Goal: Find specific page/section: Find specific page/section

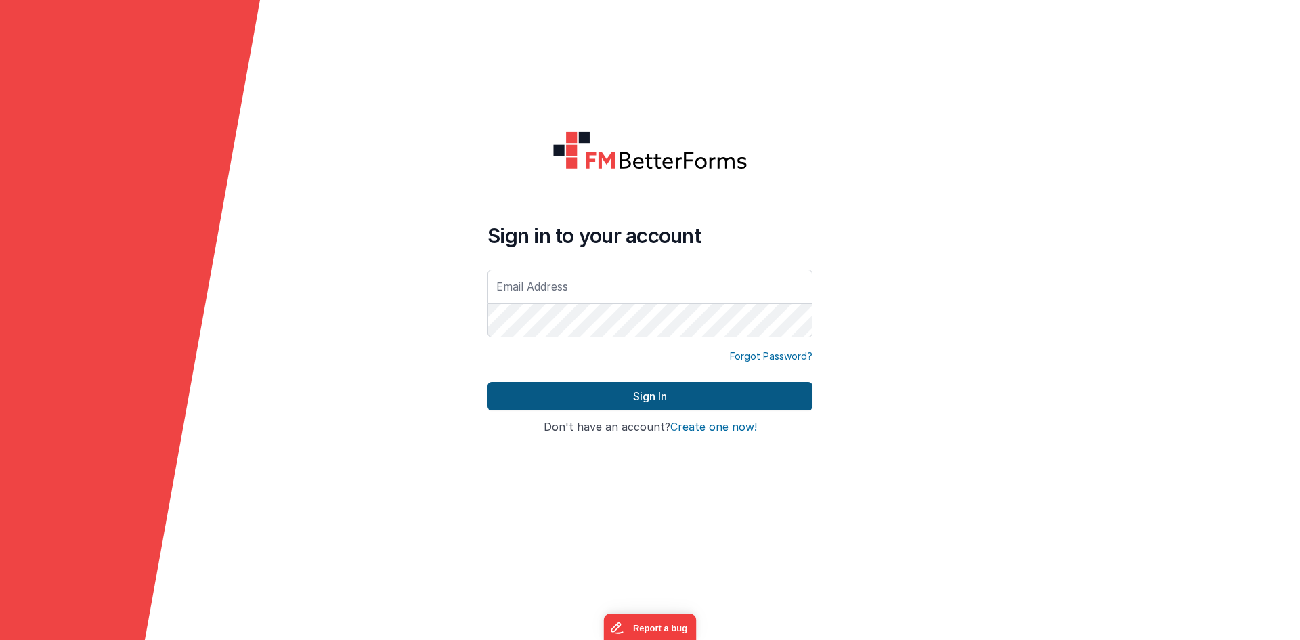
type input "[PERSON_NAME][EMAIL_ADDRESS][DOMAIN_NAME]"
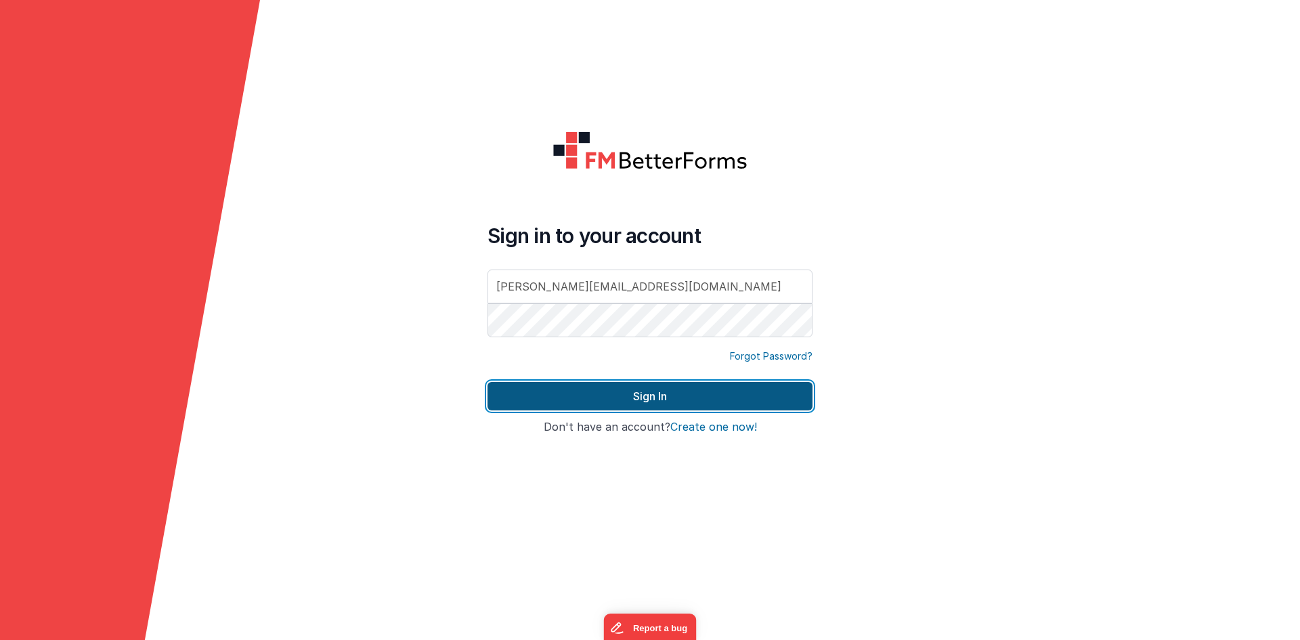
click at [626, 397] on button "Sign In" at bounding box center [650, 396] width 325 height 28
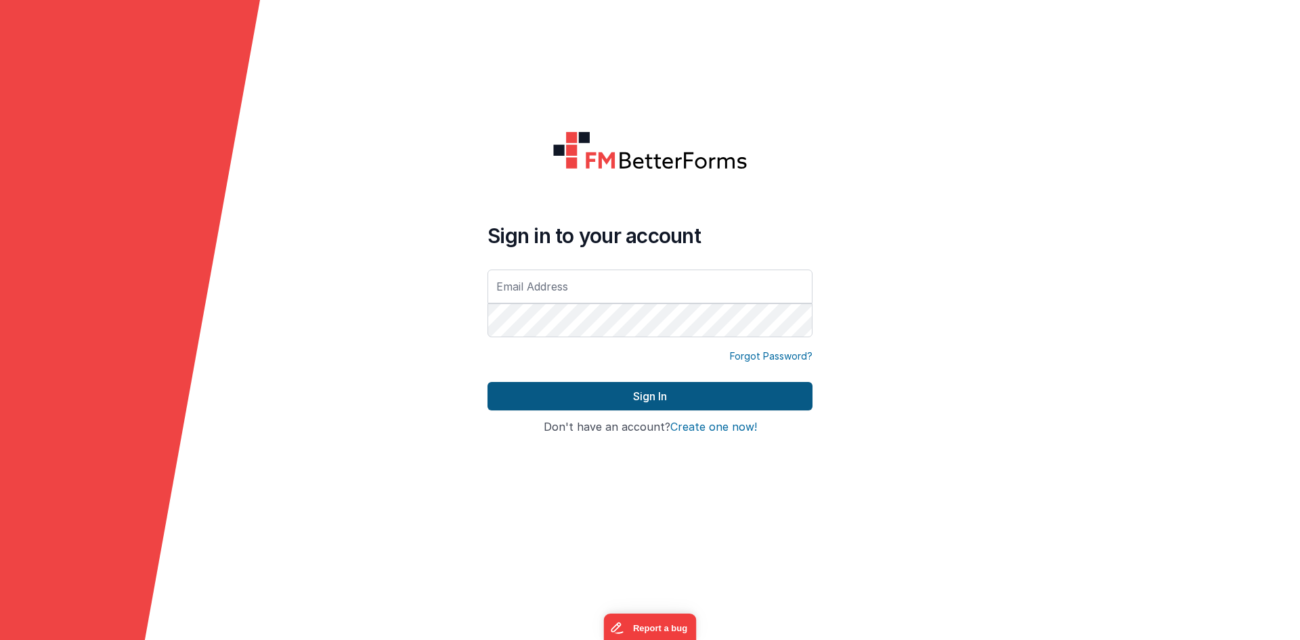
type input "[PERSON_NAME][EMAIL_ADDRESS][DOMAIN_NAME]"
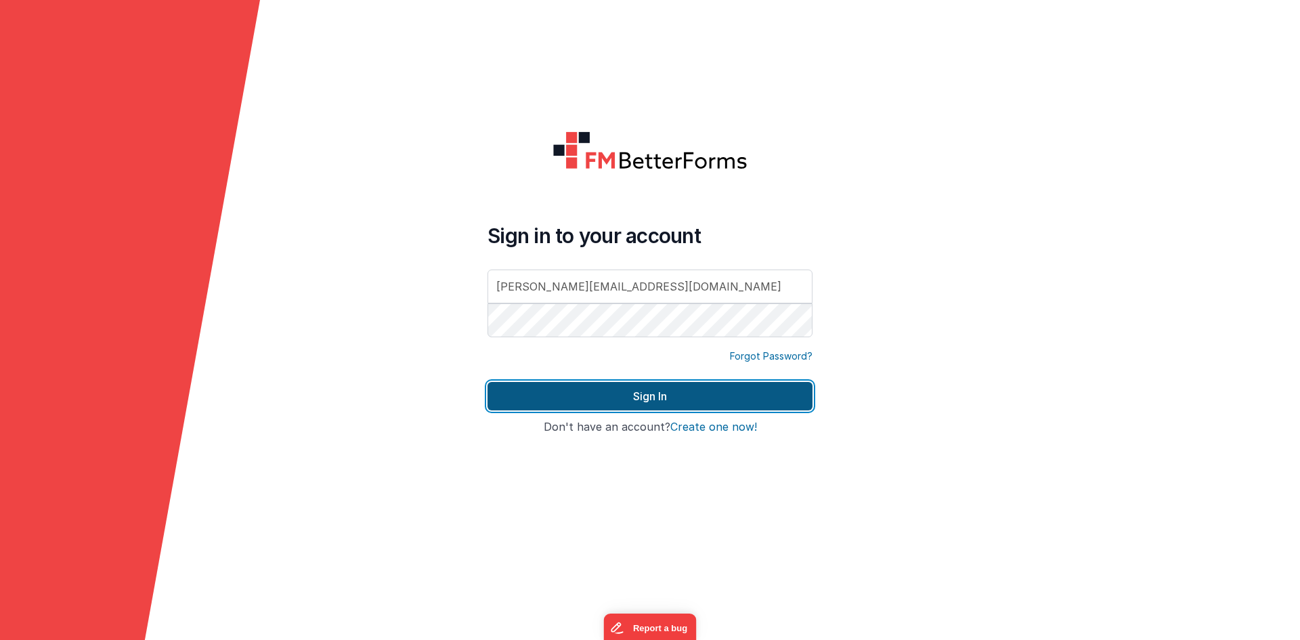
click at [638, 394] on button "Sign In" at bounding box center [650, 396] width 325 height 28
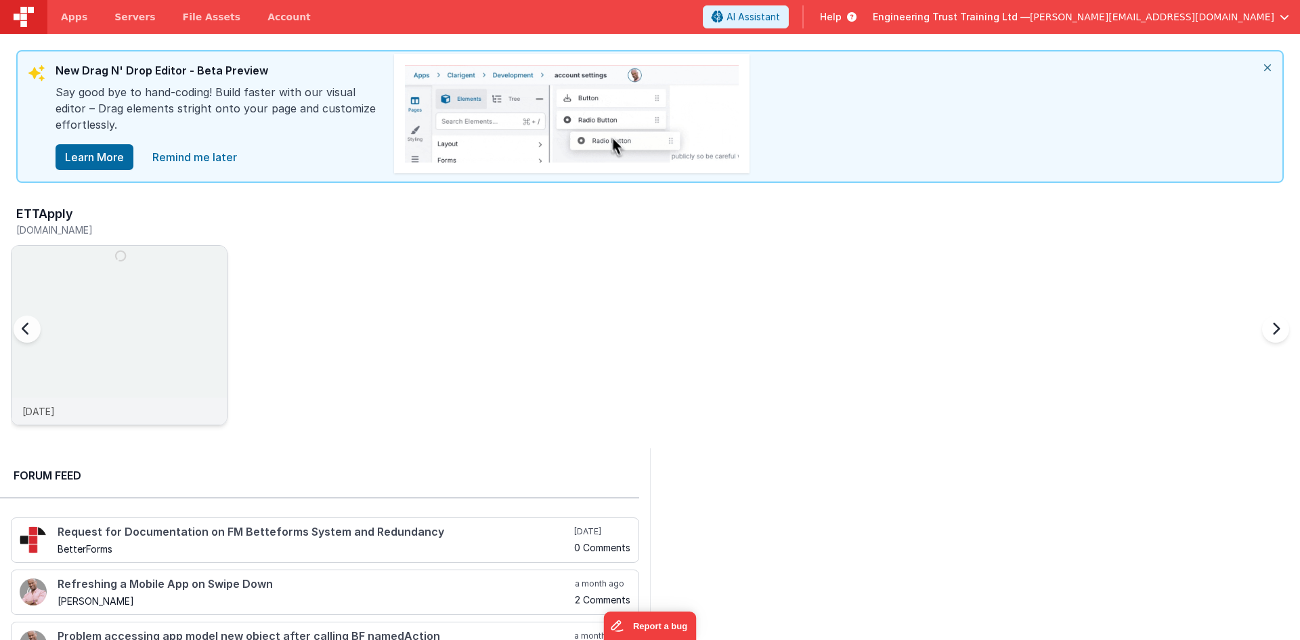
click at [131, 343] on img at bounding box center [119, 353] width 215 height 215
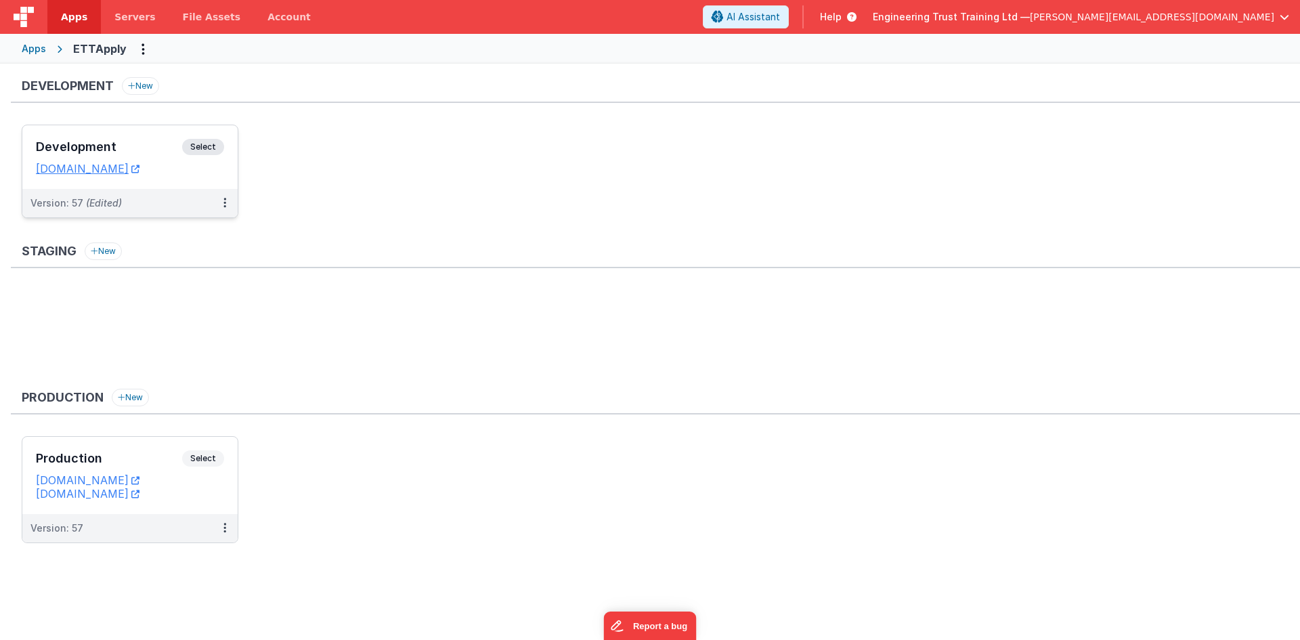
click at [175, 205] on div "Version: 57 (Edited)" at bounding box center [120, 203] width 181 height 14
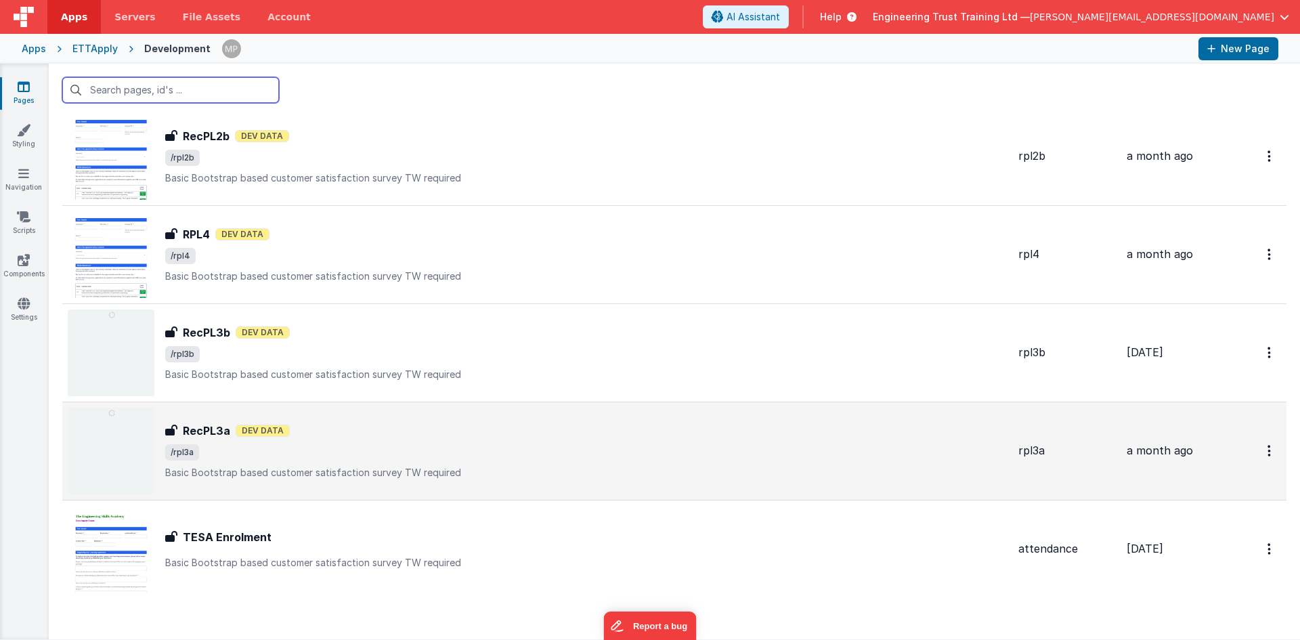
scroll to position [1338, 0]
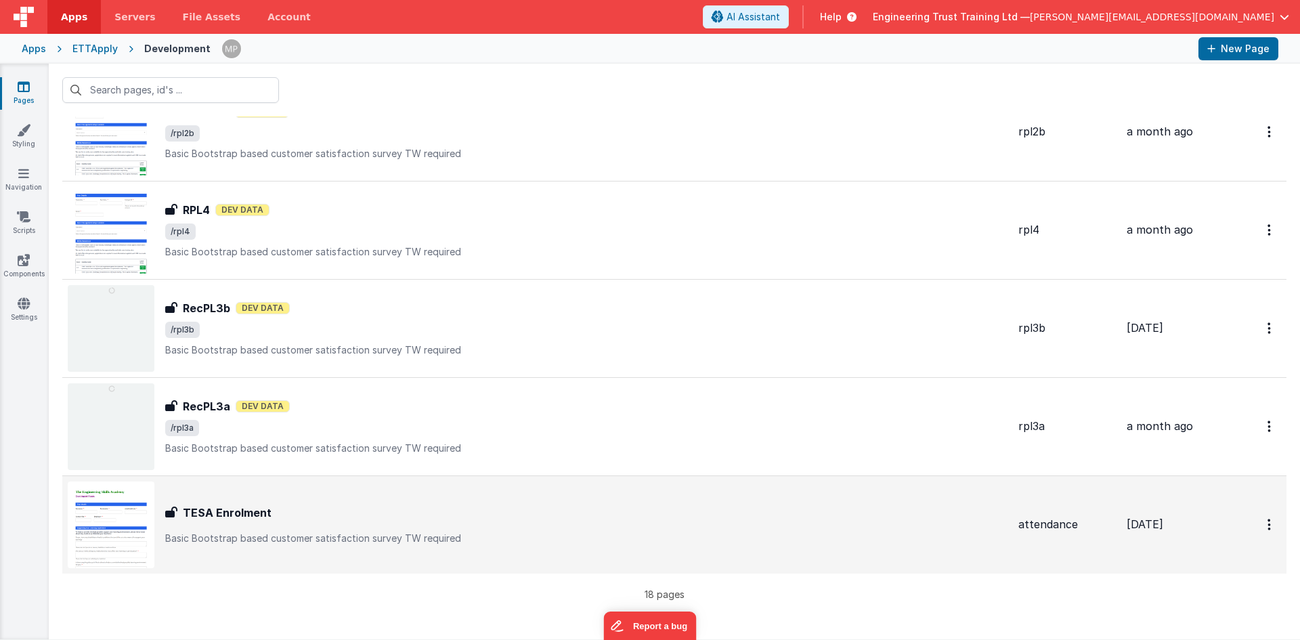
click at [244, 524] on div "TESA Enrolment TESA Enrolment Basic Bootstrap based customer satisfaction surve…" at bounding box center [586, 525] width 842 height 41
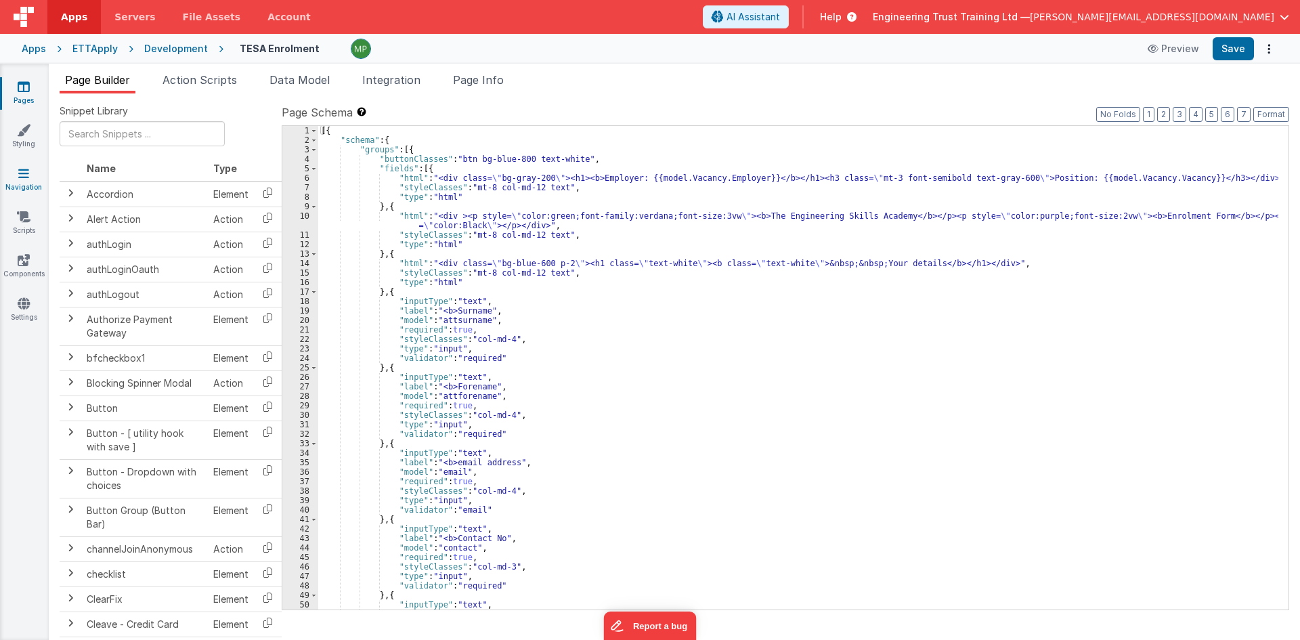
click at [31, 181] on link "Navigation" at bounding box center [23, 180] width 49 height 27
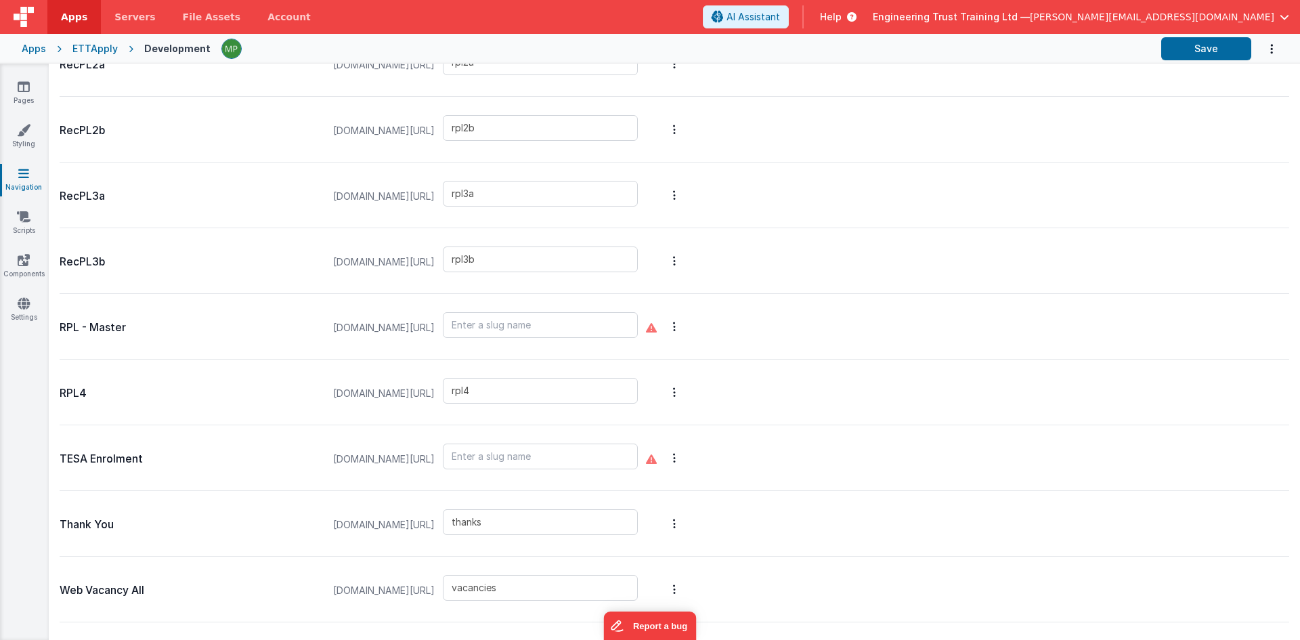
scroll to position [677, 0]
click at [535, 454] on input "text" at bounding box center [540, 453] width 195 height 26
type input "enrol"
click at [756, 476] on div "TESA Enrolment [DOMAIN_NAME][URL] enrol" at bounding box center [675, 455] width 1230 height 66
click at [1203, 56] on button "Save" at bounding box center [1206, 48] width 90 height 23
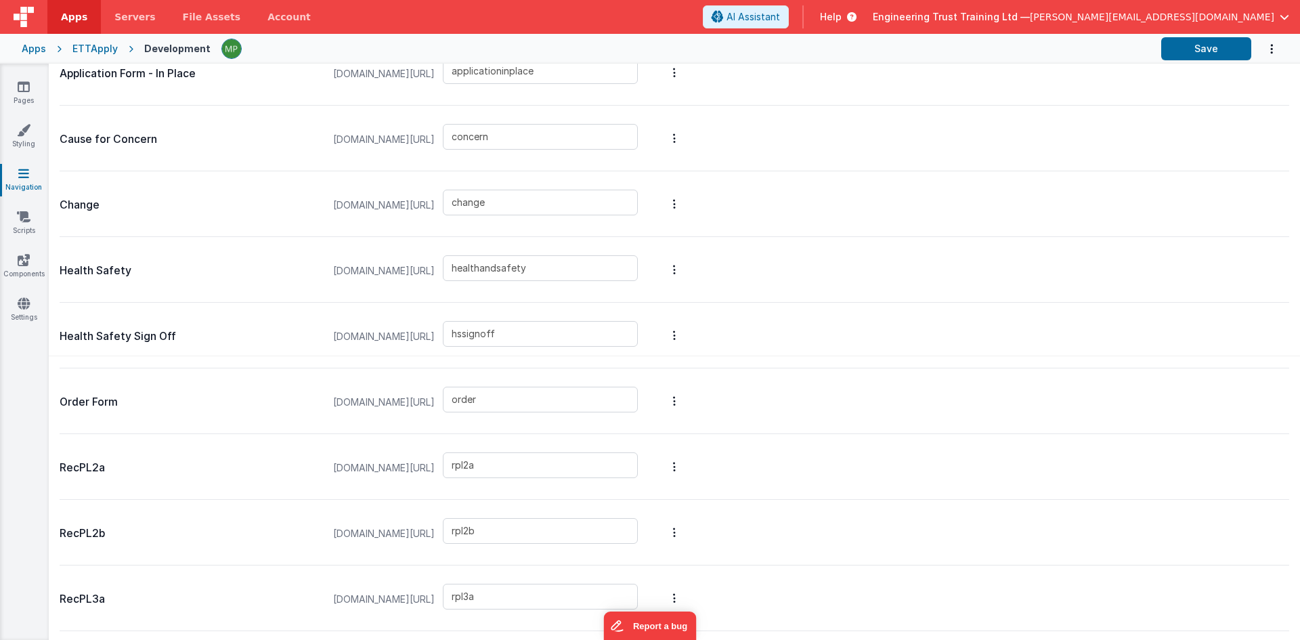
scroll to position [0, 0]
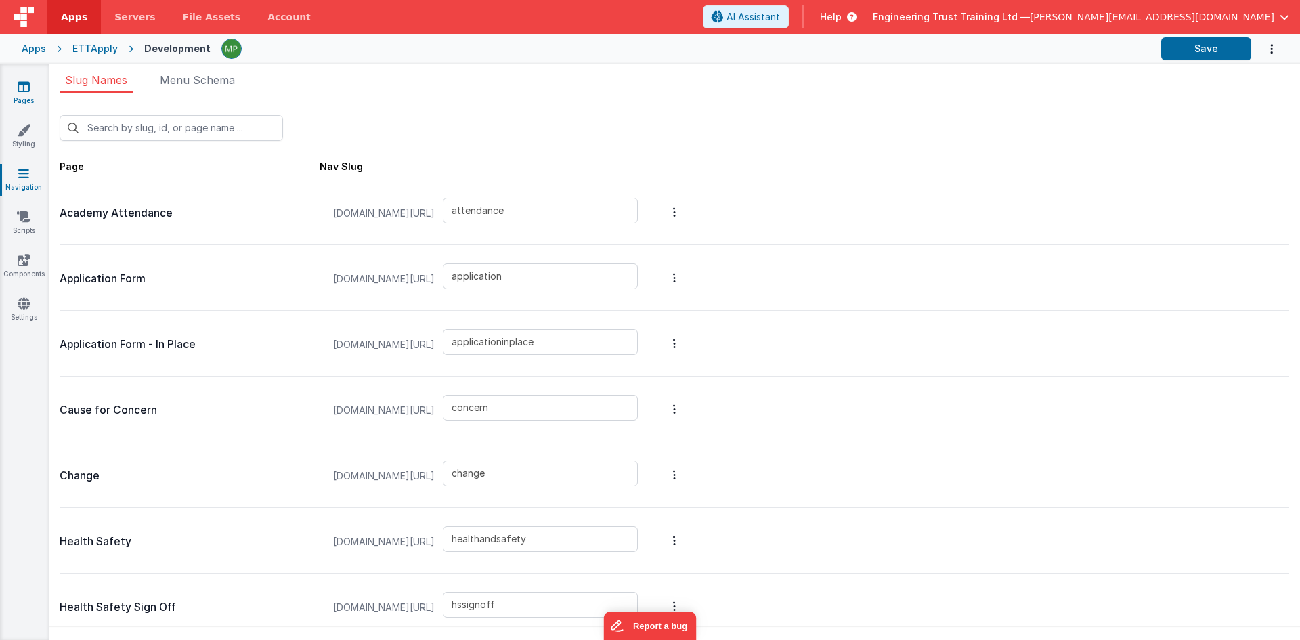
click at [22, 83] on icon at bounding box center [24, 87] width 12 height 14
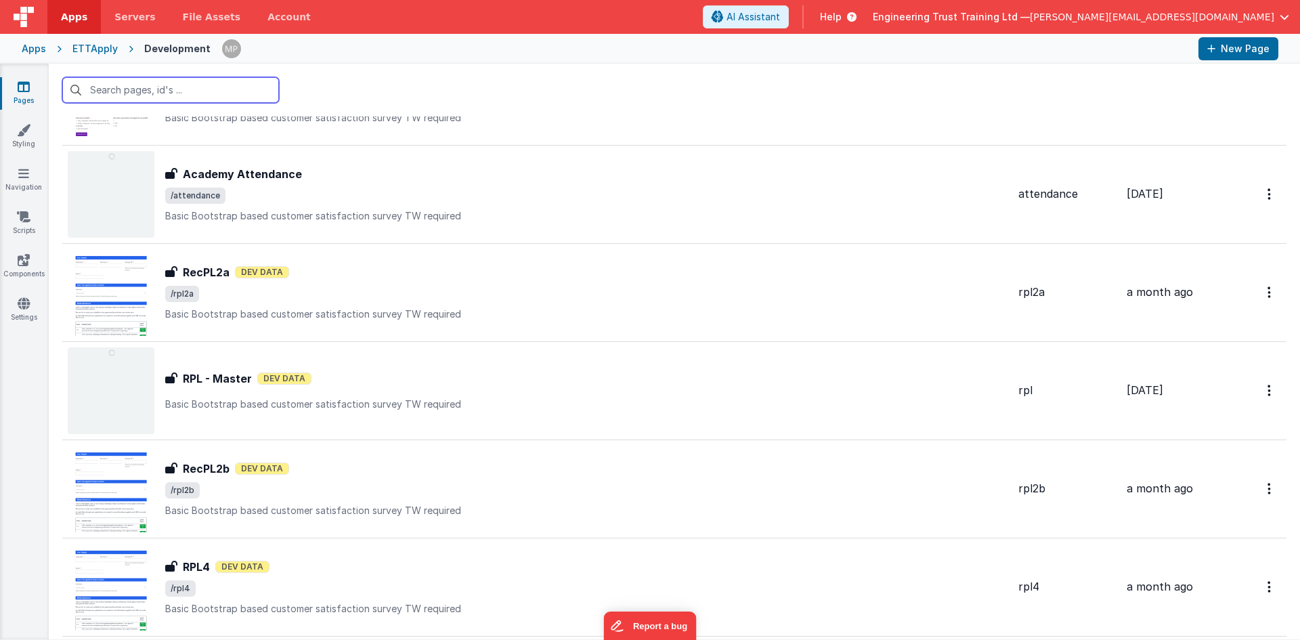
scroll to position [1338, 0]
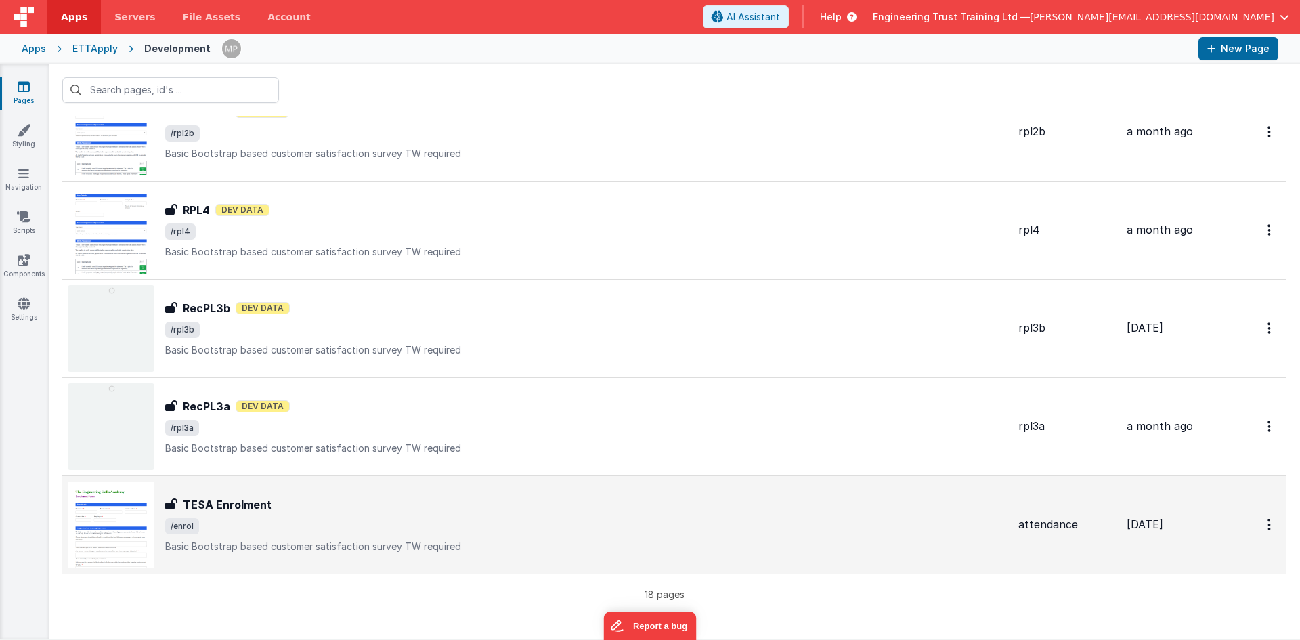
click at [213, 509] on h3 "TESA Enrolment" at bounding box center [227, 504] width 89 height 16
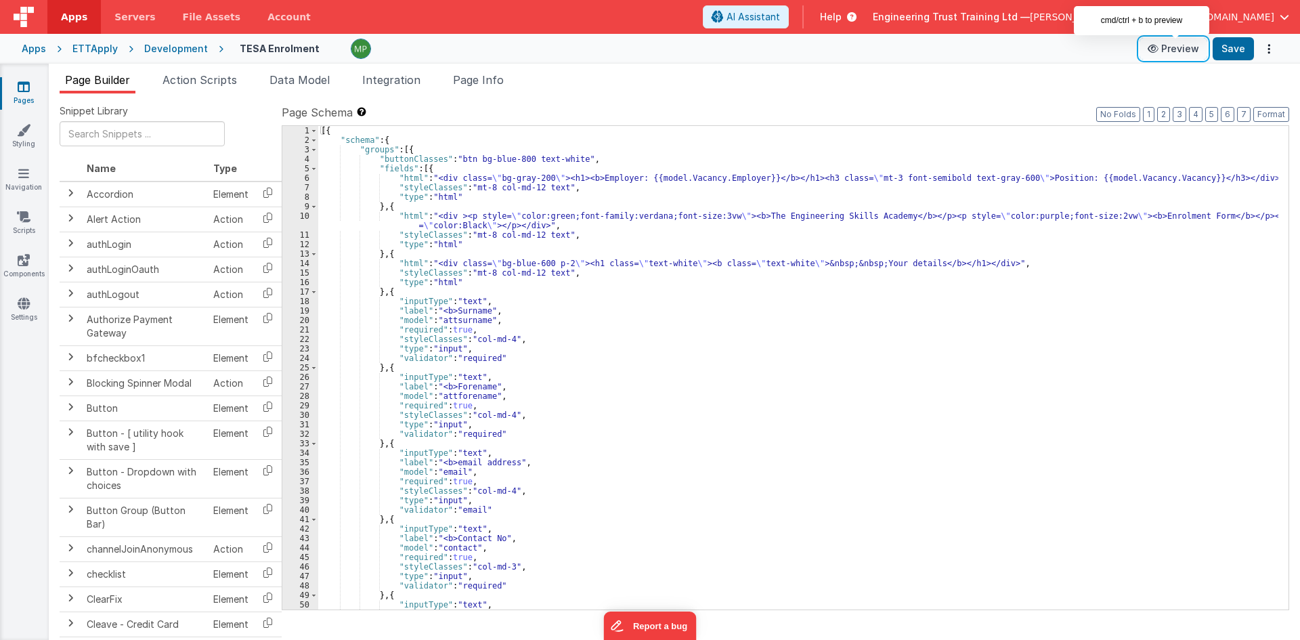
click at [1177, 46] on button "Preview" at bounding box center [1174, 49] width 68 height 22
click at [451, 318] on div "[{ "schema" : { "groups" : [{ "buttonClasses" : "btn bg-blue-800 text-white" , …" at bounding box center [798, 377] width 960 height 503
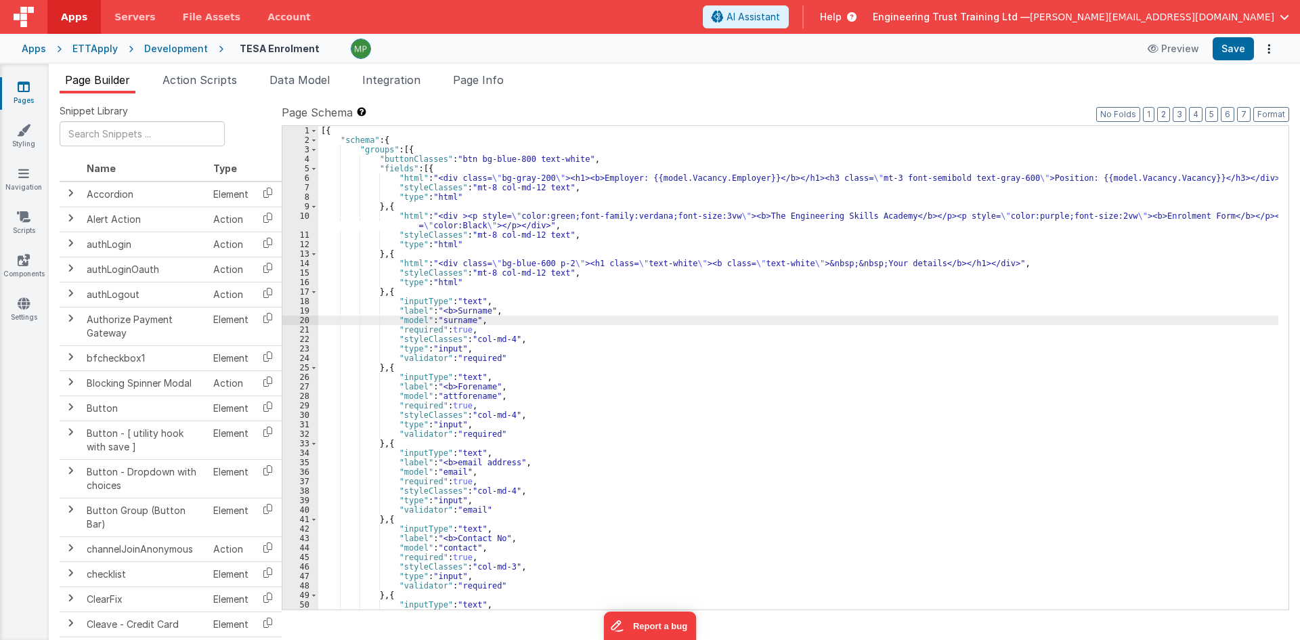
click at [450, 395] on div "[{ "schema" : { "groups" : [{ "buttonClasses" : "btn bg-blue-800 text-white" , …" at bounding box center [798, 377] width 960 height 503
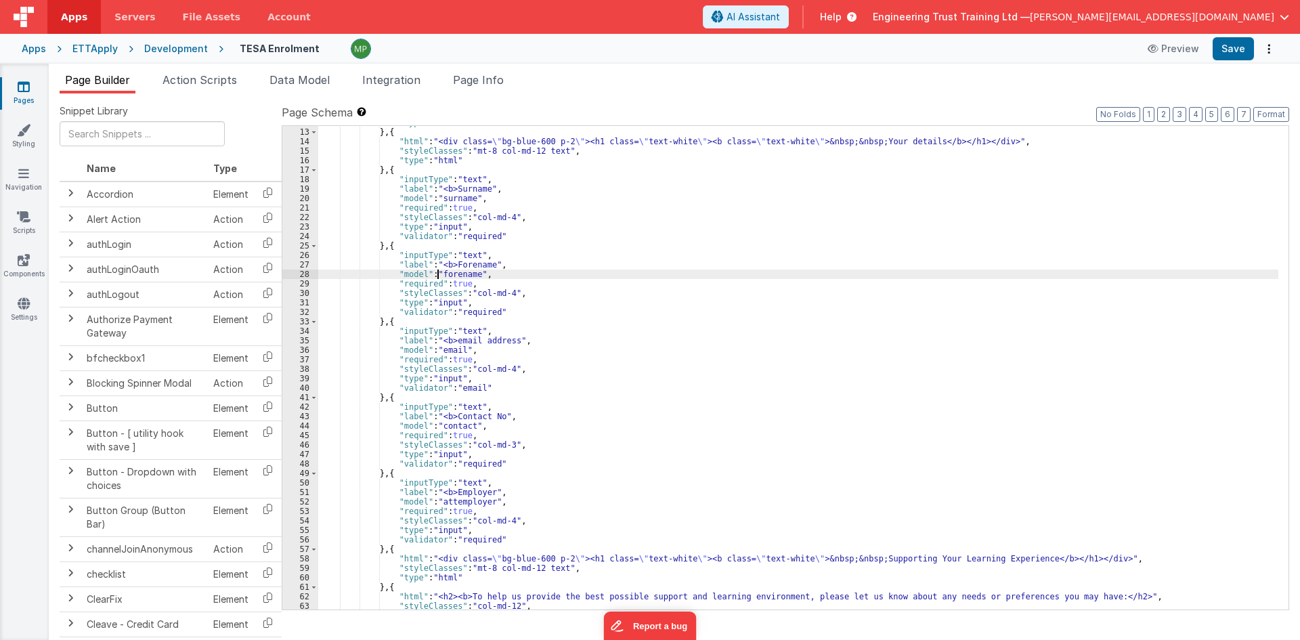
scroll to position [122, 0]
click at [450, 500] on div ""type" : "html" } , { "html" : "<div class= \" bg-blue-600 p-2 \" ><h1 class= \…" at bounding box center [798, 369] width 960 height 503
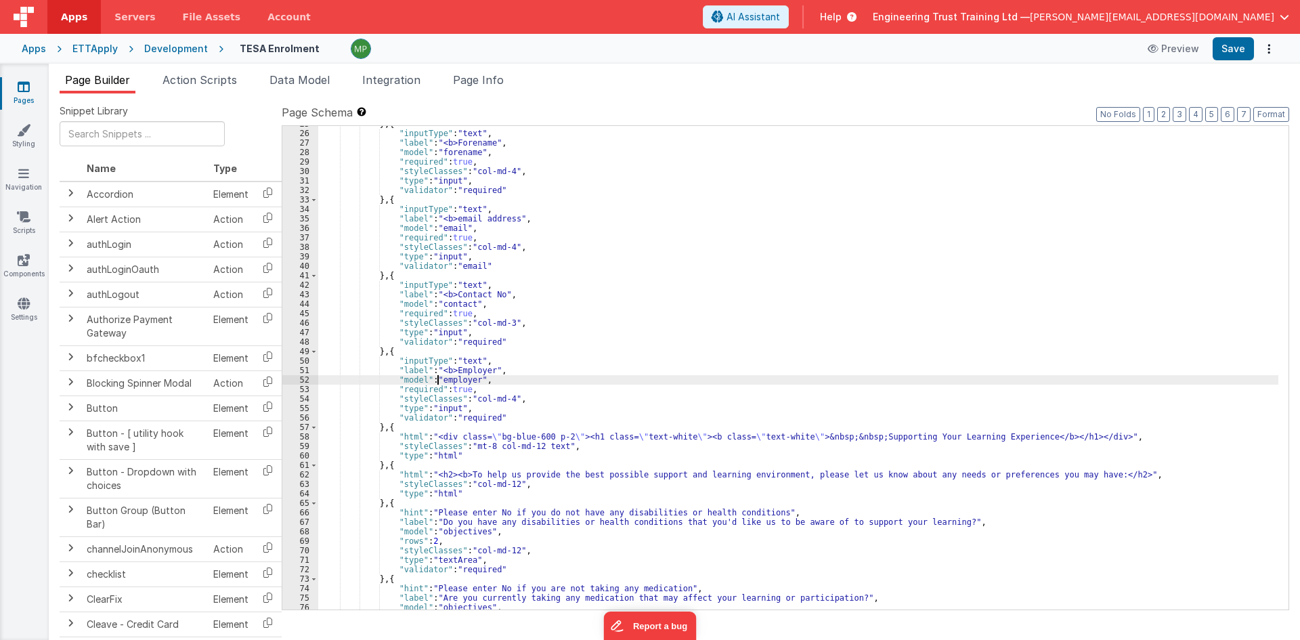
scroll to position [244, 0]
click at [460, 532] on div "} , { "inputType" : "text" , "label" : "<b>Forename" , "model" : "forename" , "…" at bounding box center [798, 370] width 960 height 503
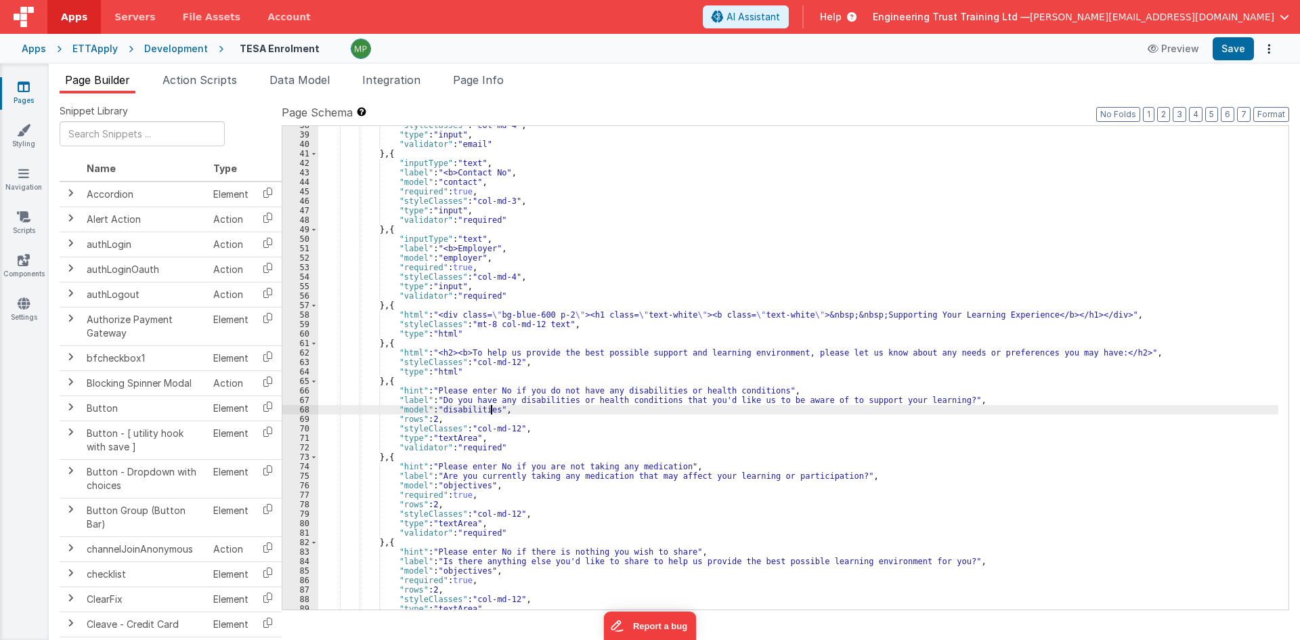
scroll to position [406, 0]
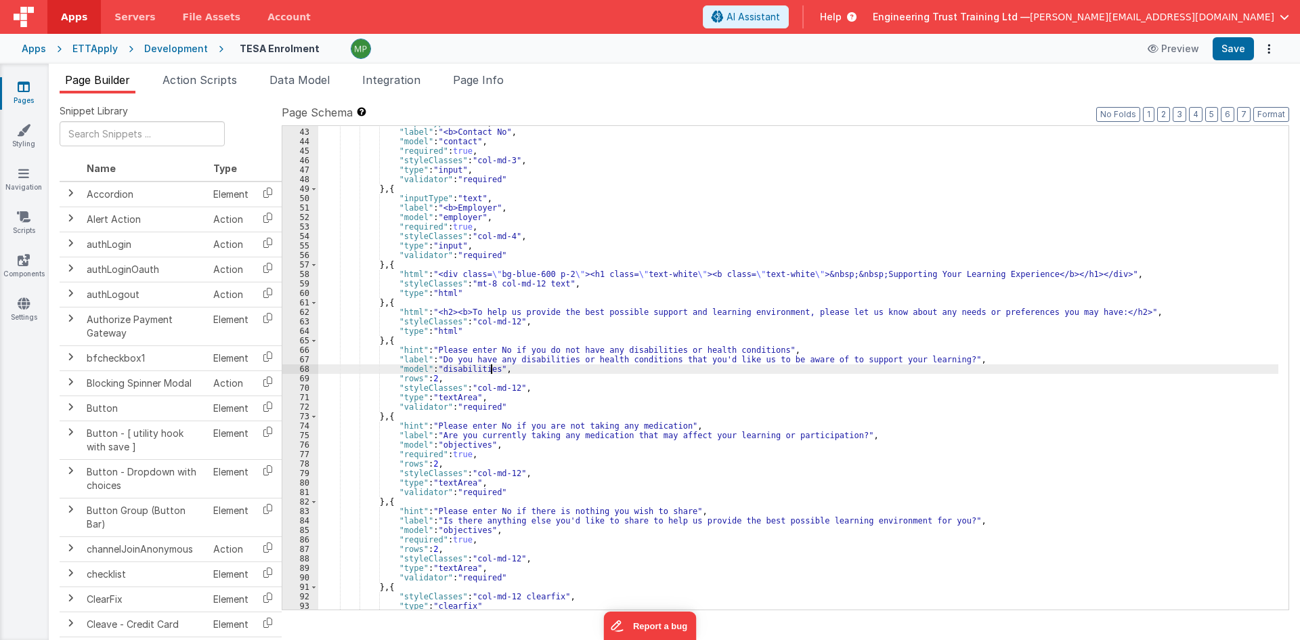
click at [452, 444] on div ""inputType" : "text" , "label" : "<b>Contact No" , "model" : "contact" , "requi…" at bounding box center [798, 369] width 960 height 503
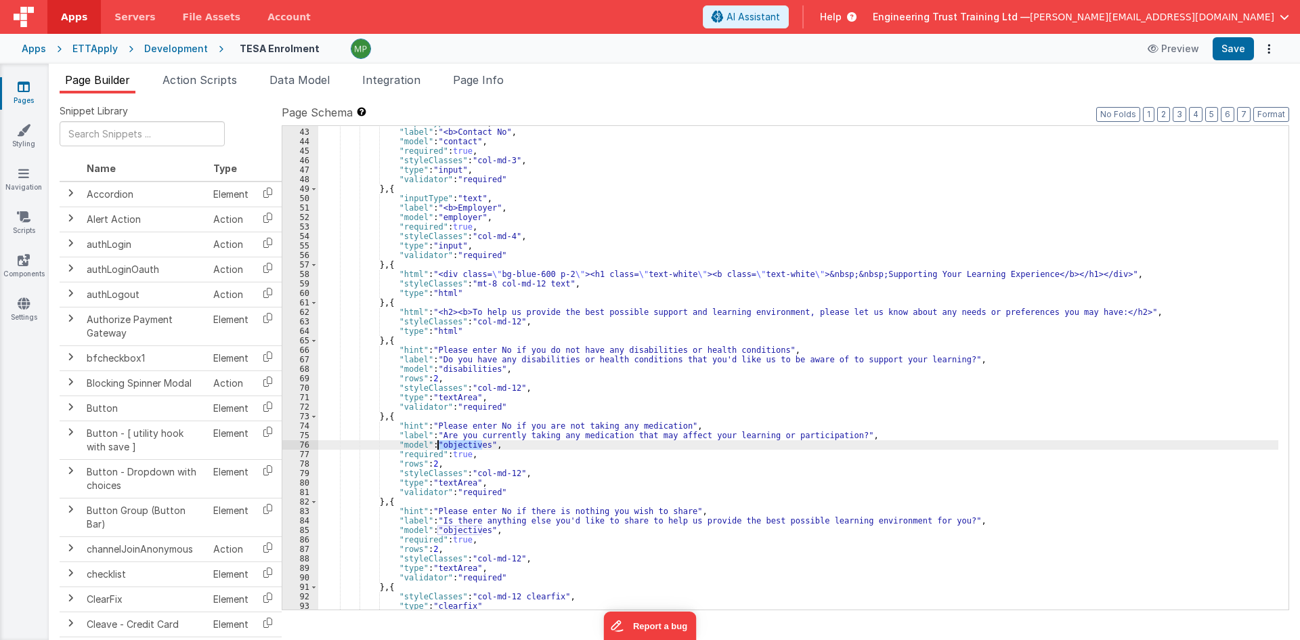
click at [452, 444] on div ""inputType" : "text" , "label" : "<b>Contact No" , "model" : "contact" , "requi…" at bounding box center [798, 369] width 960 height 503
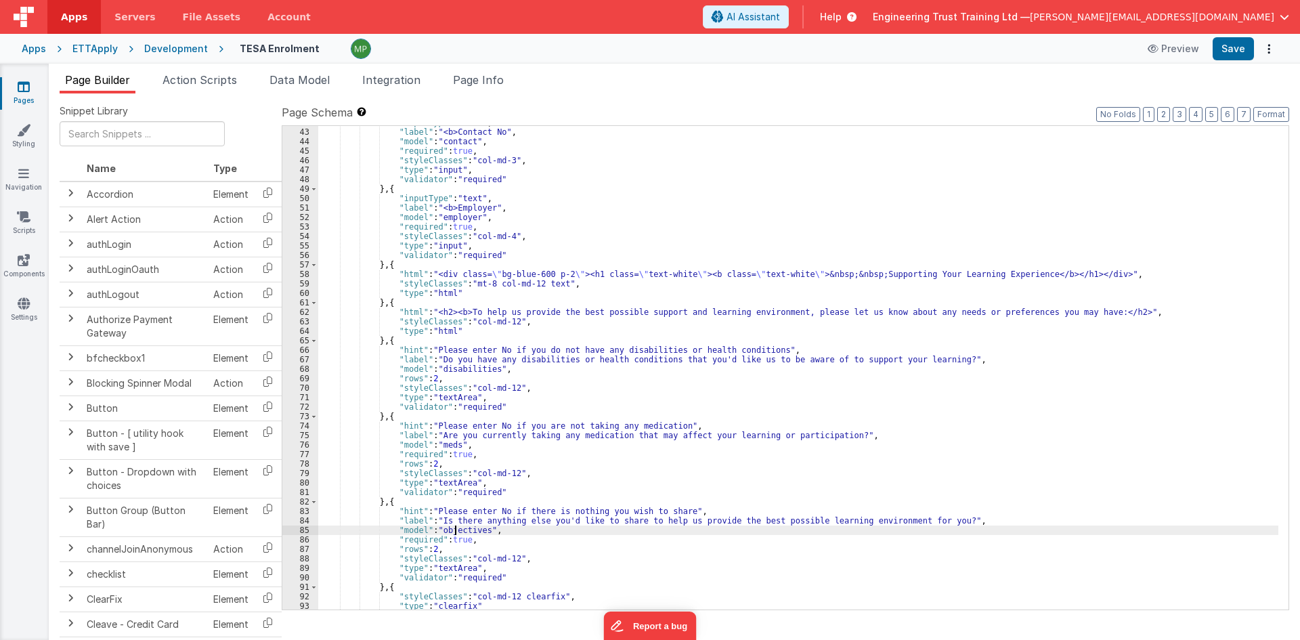
click at [457, 530] on div ""inputType" : "text" , "label" : "<b>Contact No" , "model" : "contact" , "requi…" at bounding box center [798, 369] width 960 height 503
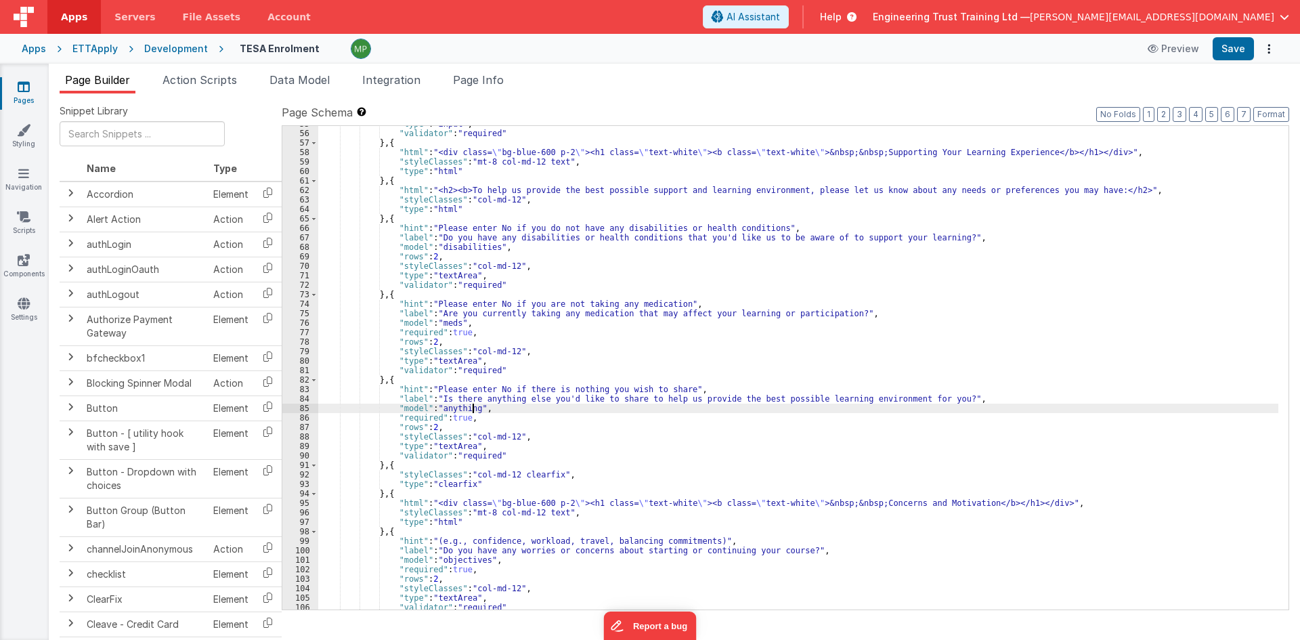
scroll to position [569, 0]
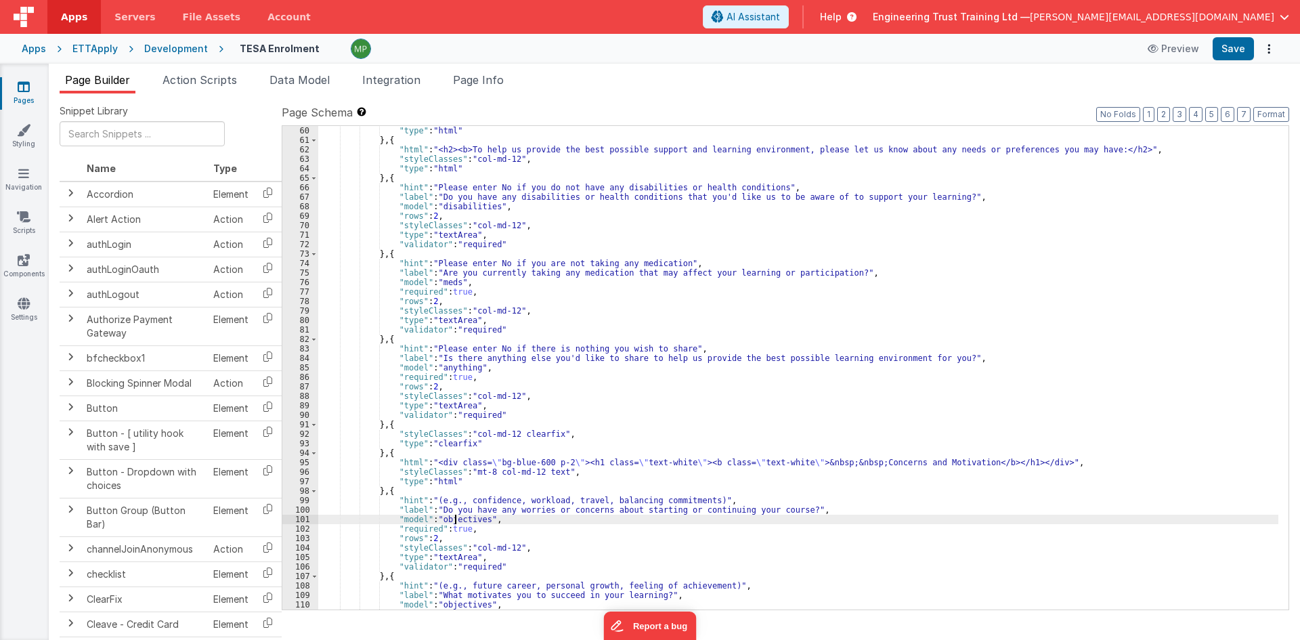
click at [457, 521] on div ""type" : "html" } , { "html" : "<h2><b>To help us provide the best possible sup…" at bounding box center [798, 377] width 960 height 503
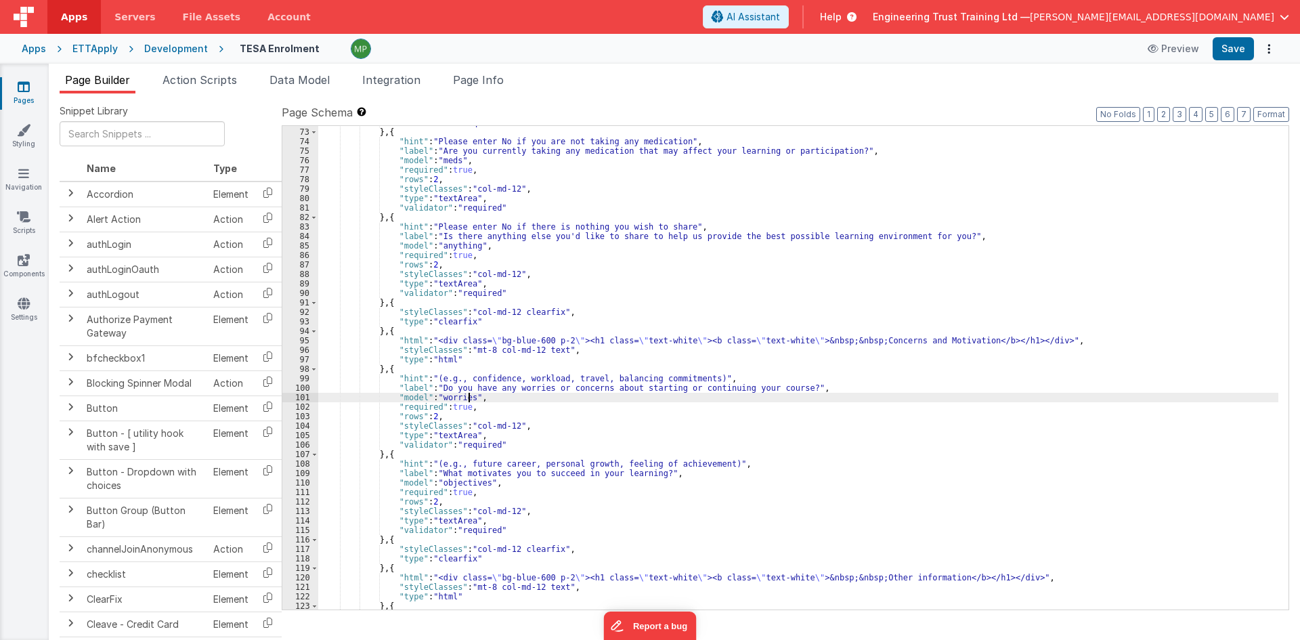
scroll to position [731, 0]
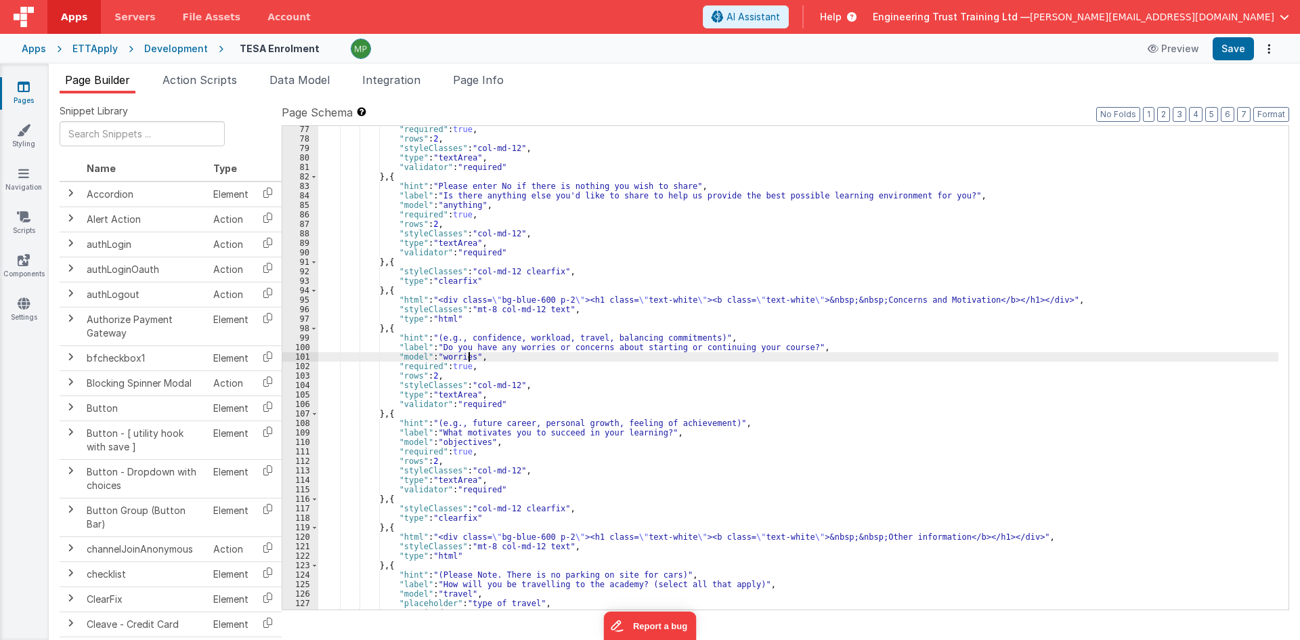
click at [458, 442] on div ""required" : true , "rows" : 2 , "styleClasses" : "col-md-12" , "type" : "textA…" at bounding box center [798, 376] width 960 height 503
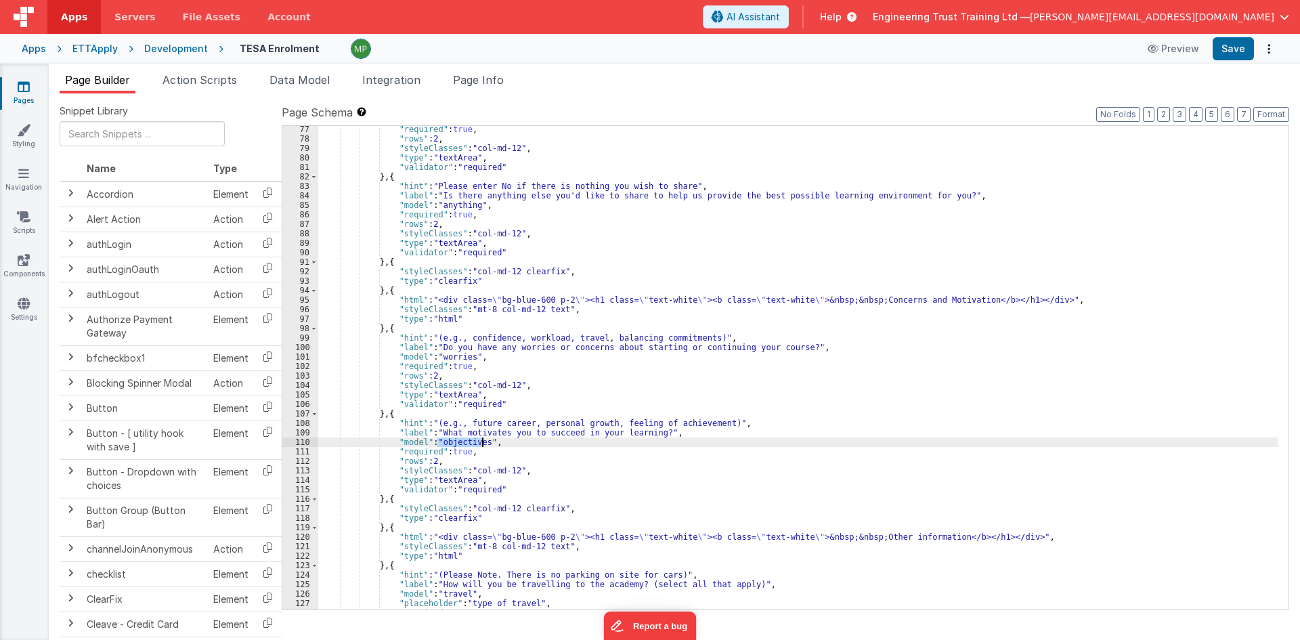
click at [458, 442] on div ""required" : true , "rows" : 2 , "styleClasses" : "col-md-12" , "type" : "textA…" at bounding box center [798, 376] width 960 height 503
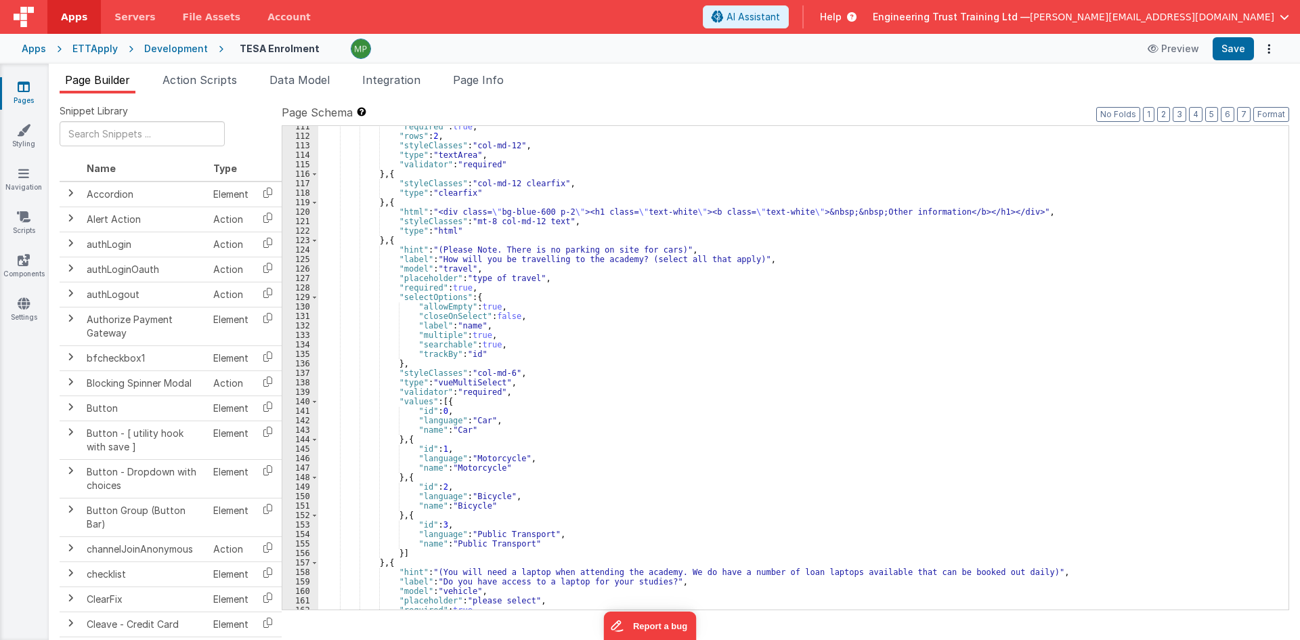
scroll to position [1097, 0]
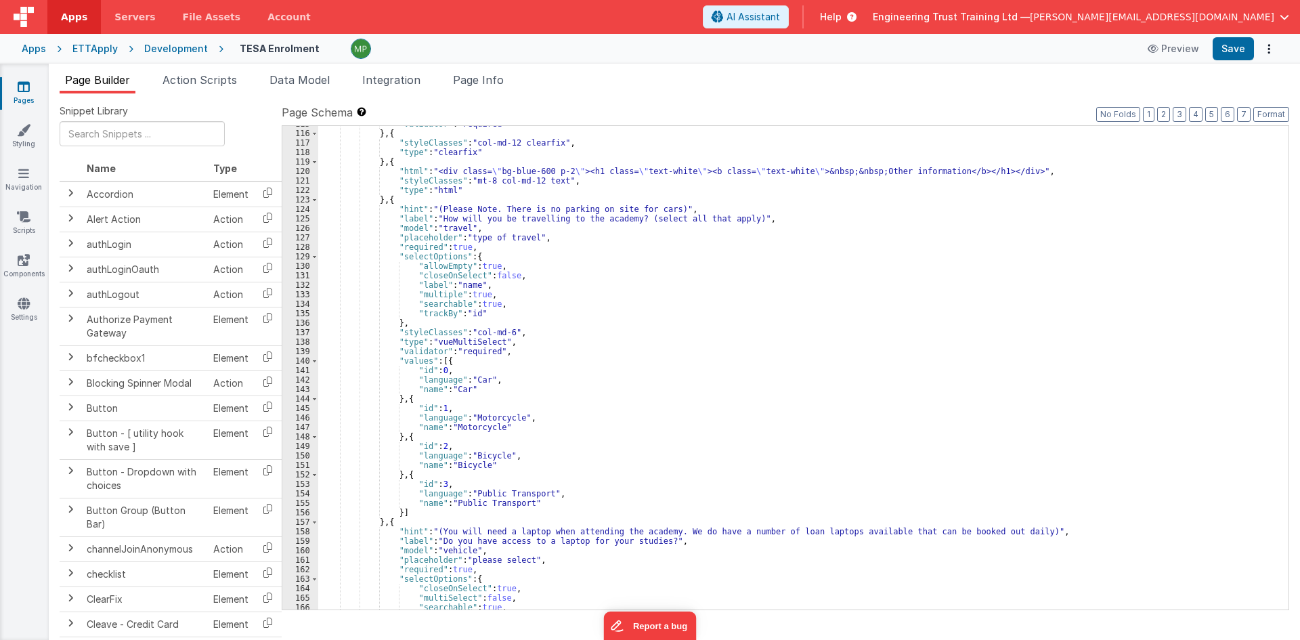
click at [452, 551] on div ""validator" : "required" } , { "styleClasses" : "col-md-12 clearfix" , "type" :…" at bounding box center [798, 370] width 960 height 503
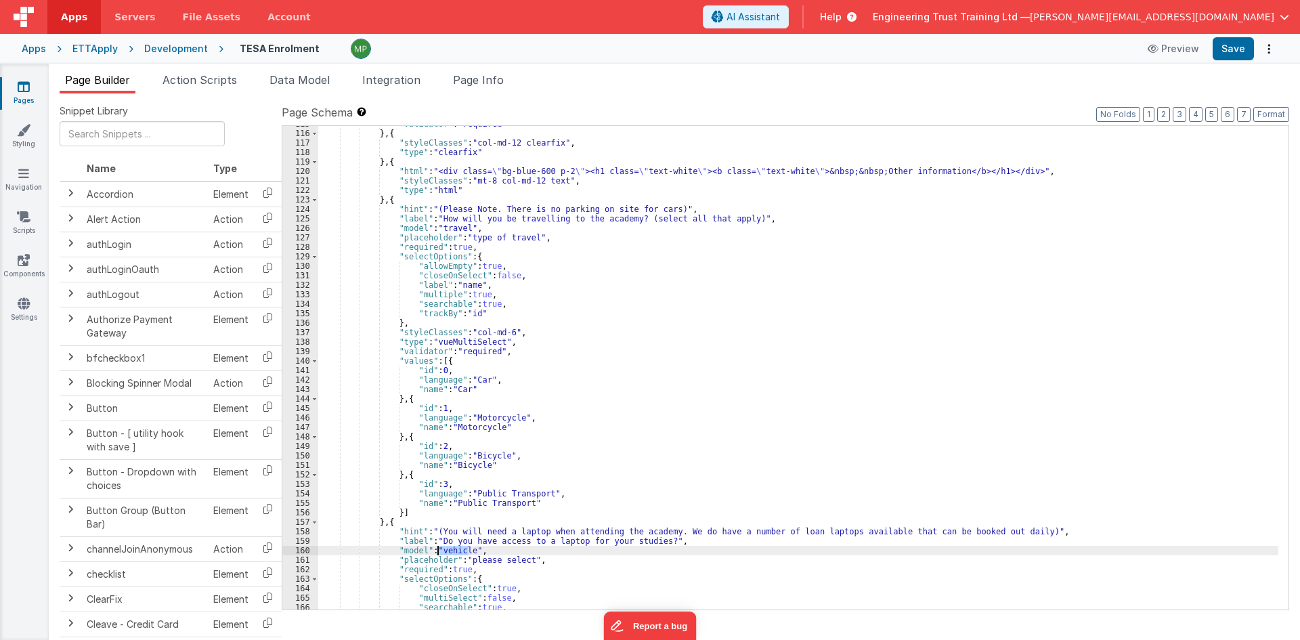
click at [452, 551] on div ""validator" : "required" } , { "styleClasses" : "col-md-12 clearfix" , "type" :…" at bounding box center [798, 370] width 960 height 503
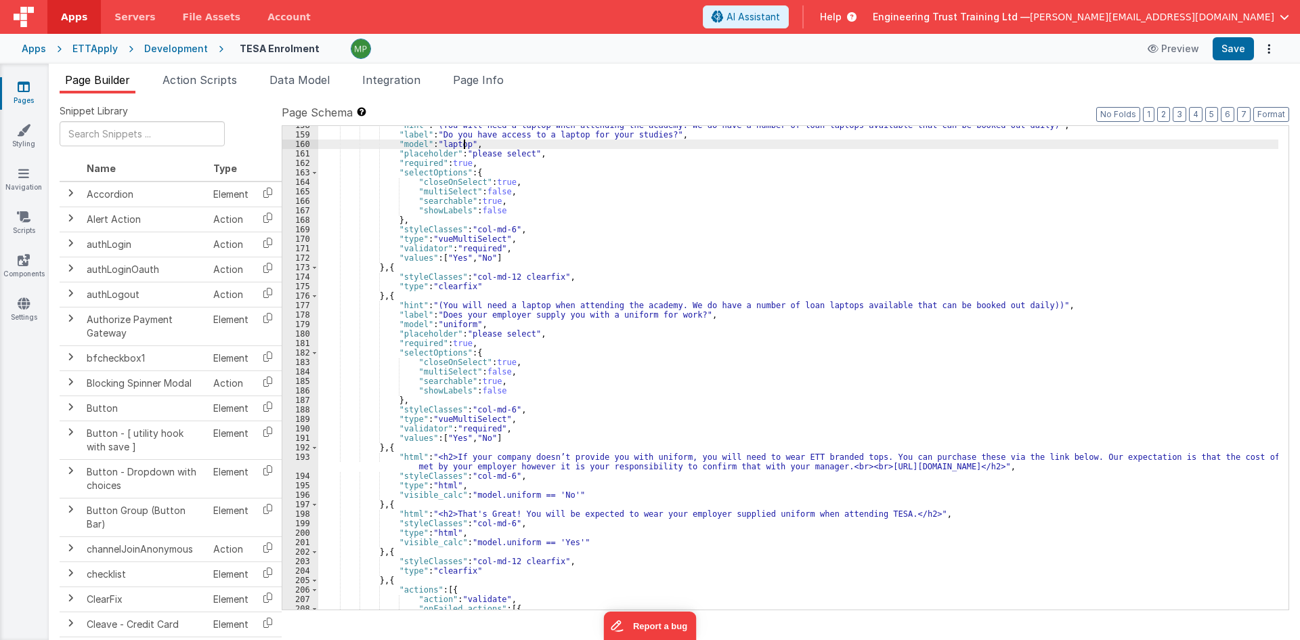
scroll to position [1544, 0]
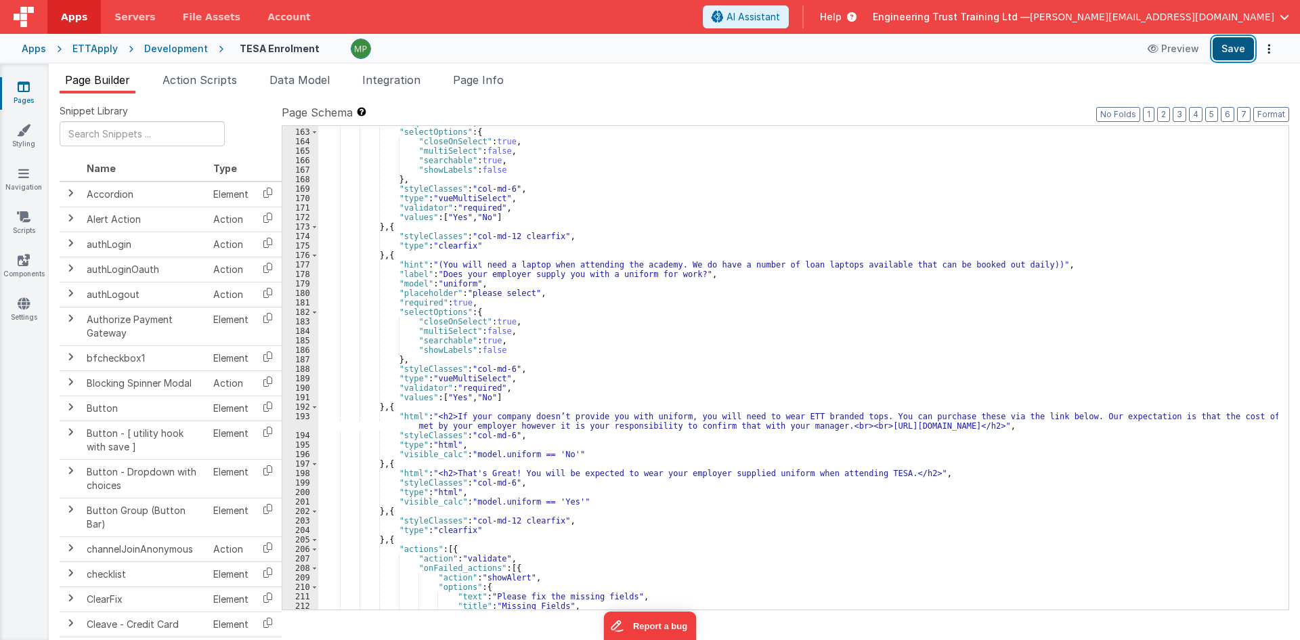
click at [1237, 48] on button "Save" at bounding box center [1233, 48] width 41 height 23
